Goal: Task Accomplishment & Management: Manage account settings

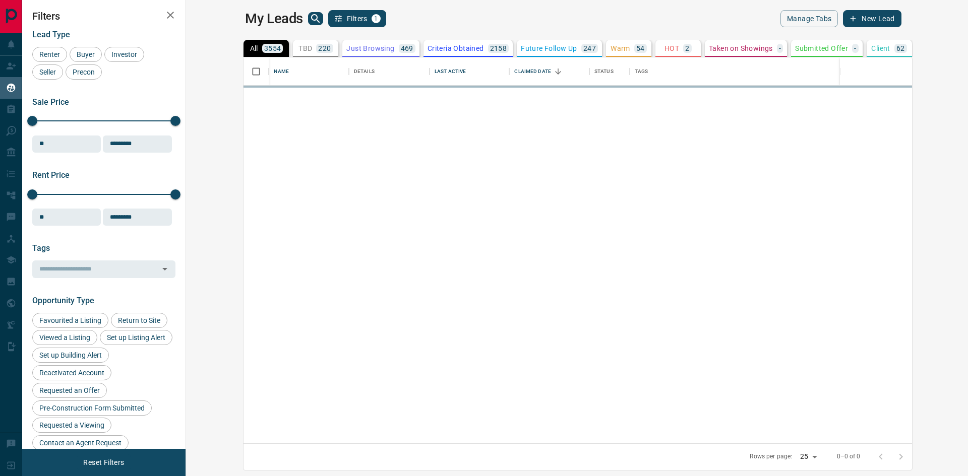
scroll to position [379, 770]
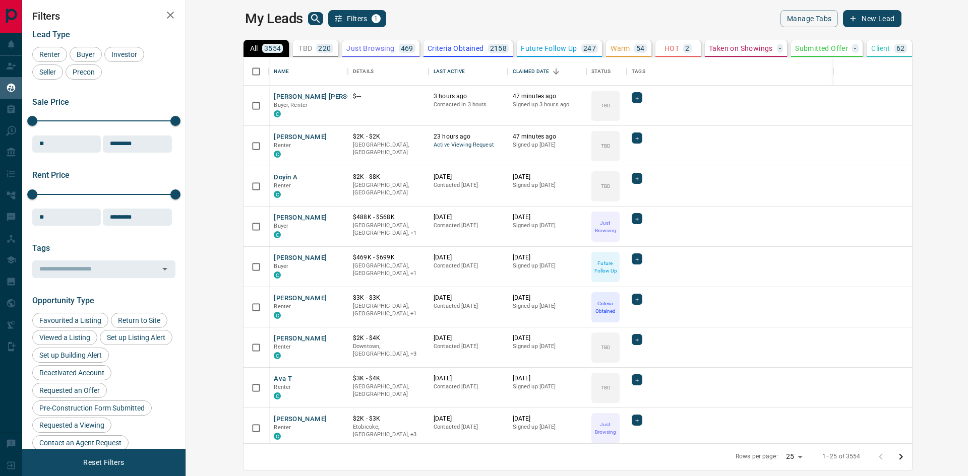
click at [664, 49] on p "HOT" at bounding box center [671, 48] width 15 height 7
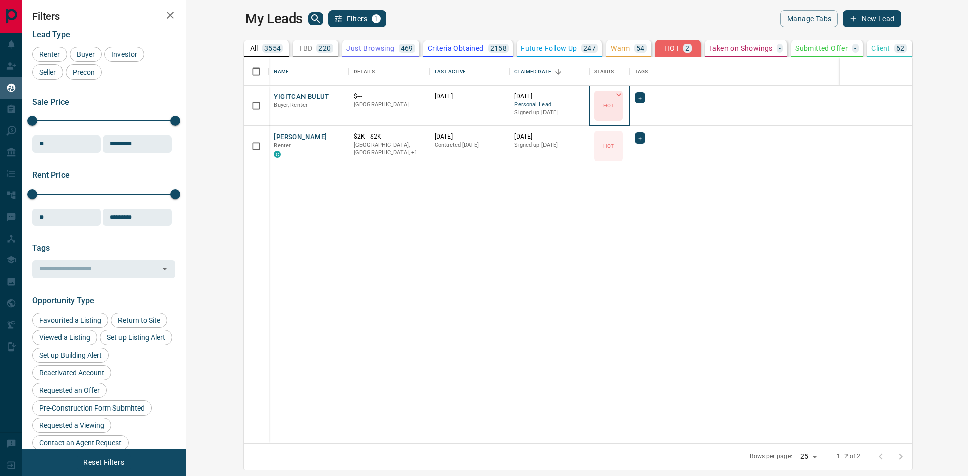
click at [613, 94] on icon at bounding box center [618, 95] width 10 height 10
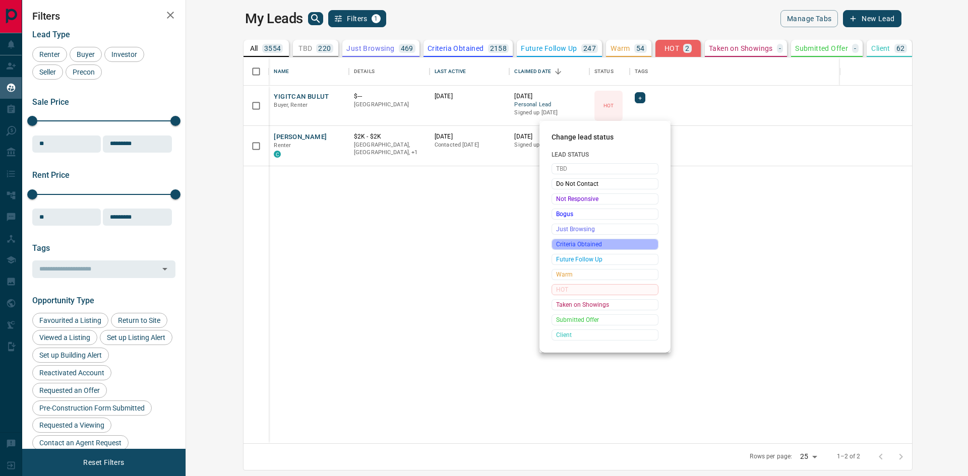
click at [585, 242] on span "Criteria Obtained" at bounding box center [605, 244] width 98 height 10
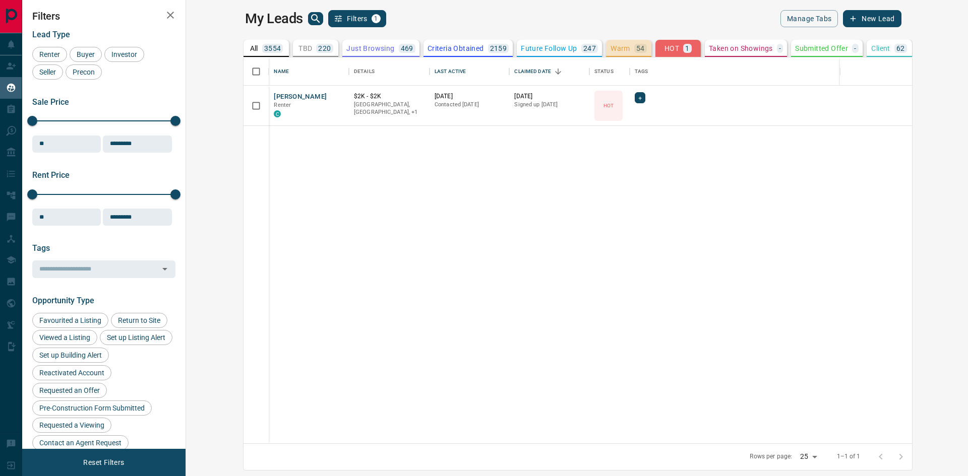
click at [610, 49] on p "Warm" at bounding box center [620, 48] width 20 height 7
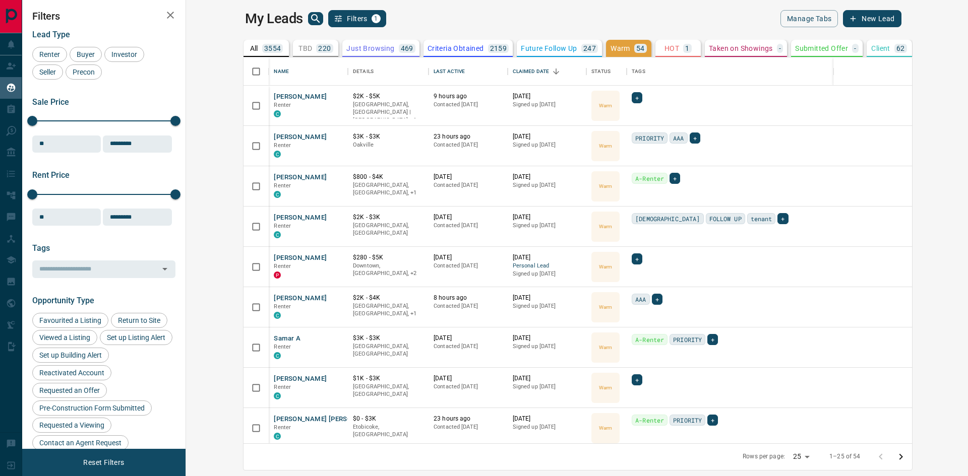
scroll to position [353, 0]
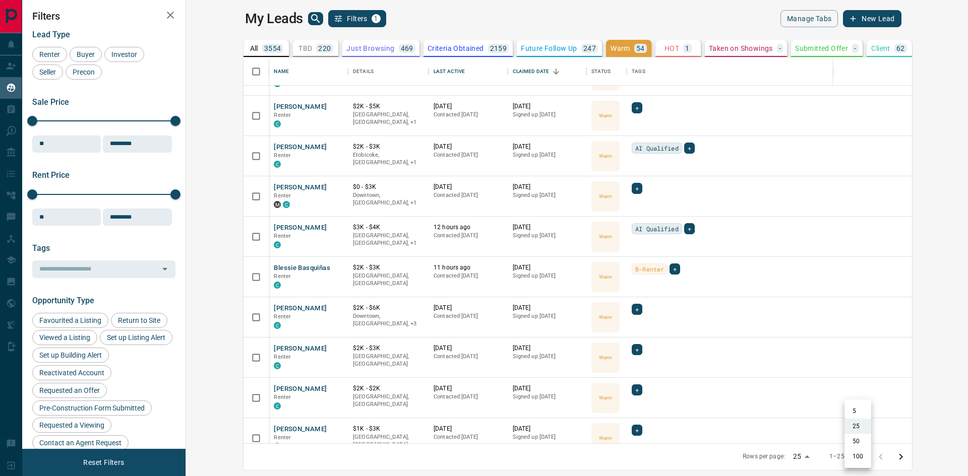
click at [863, 457] on body "Lead Transfers Claim Leads My Leads Tasks Opportunities Deals Campaigns Automat…" at bounding box center [484, 232] width 968 height 464
click at [858, 441] on li "50" at bounding box center [857, 441] width 27 height 15
type input "**"
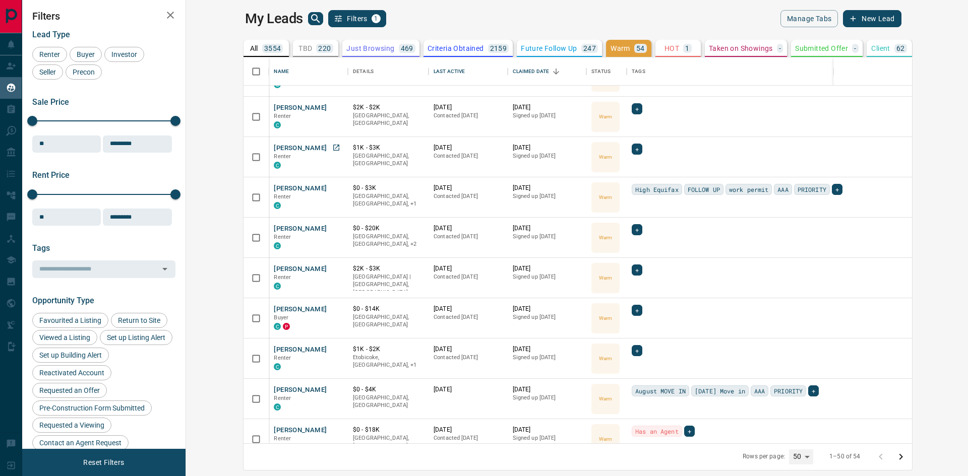
scroll to position [398, 0]
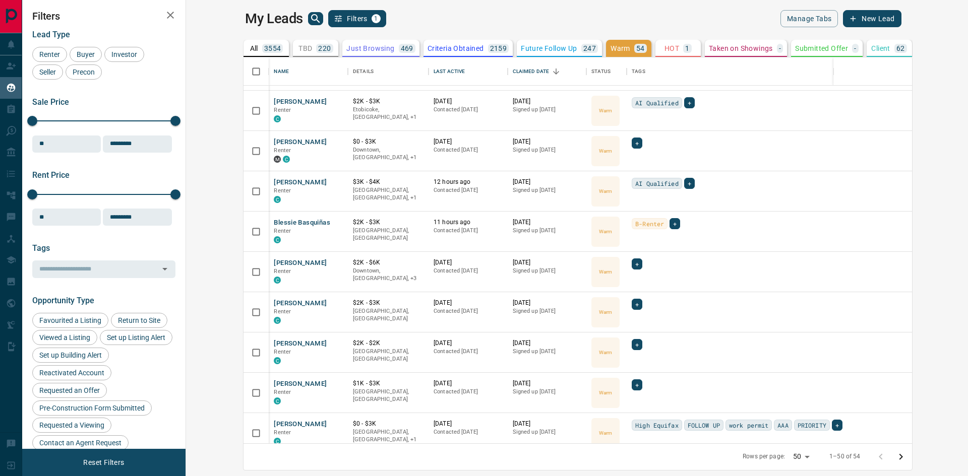
click at [309, 16] on icon "search button" at bounding box center [315, 19] width 12 height 12
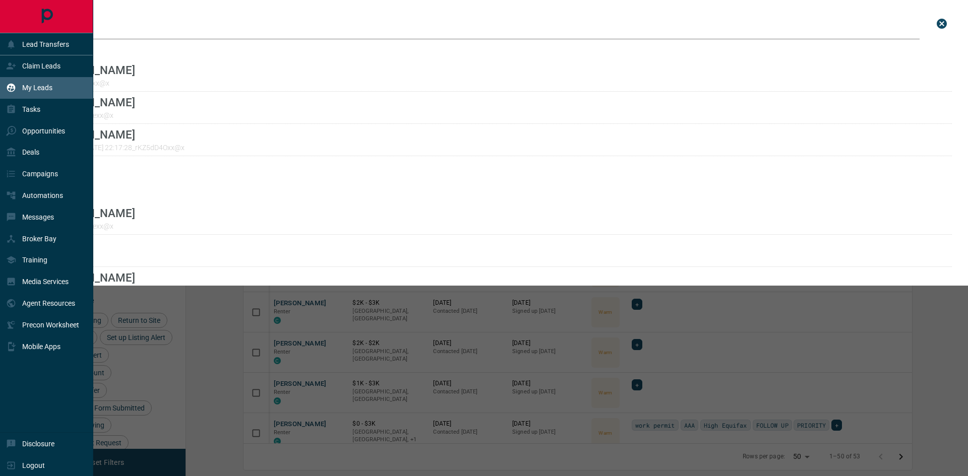
click at [20, 20] on div "Lead Transfers Claim Leads My Leads Tasks Opportunities Deals Campaigns Automat…" at bounding box center [484, 232] width 968 height 464
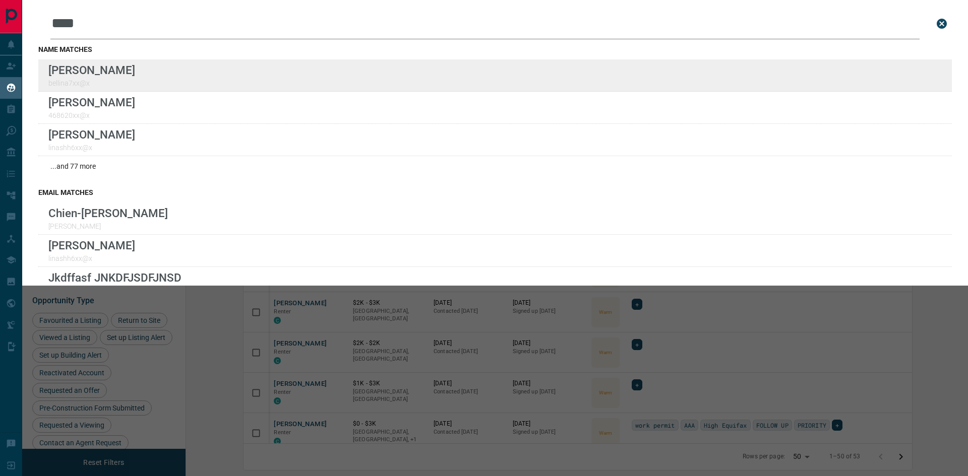
type input "****"
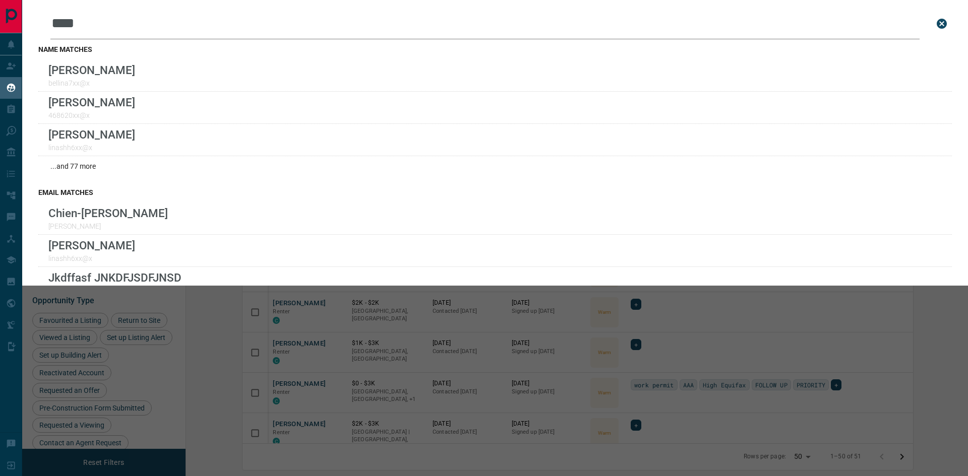
scroll to position [358, 0]
